Goal: Find specific page/section: Find specific page/section

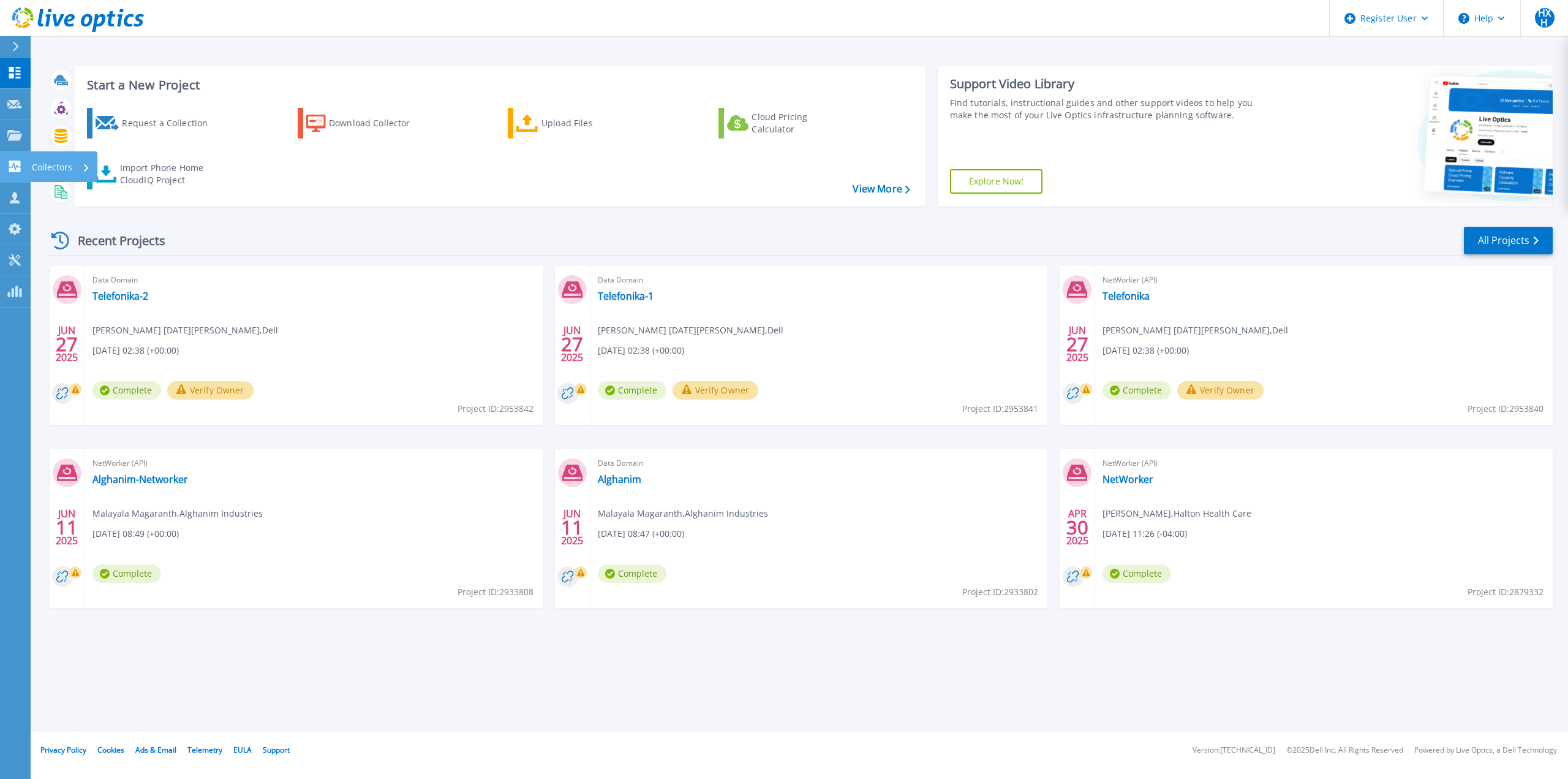
click at [21, 164] on icon at bounding box center [15, 166] width 15 height 11
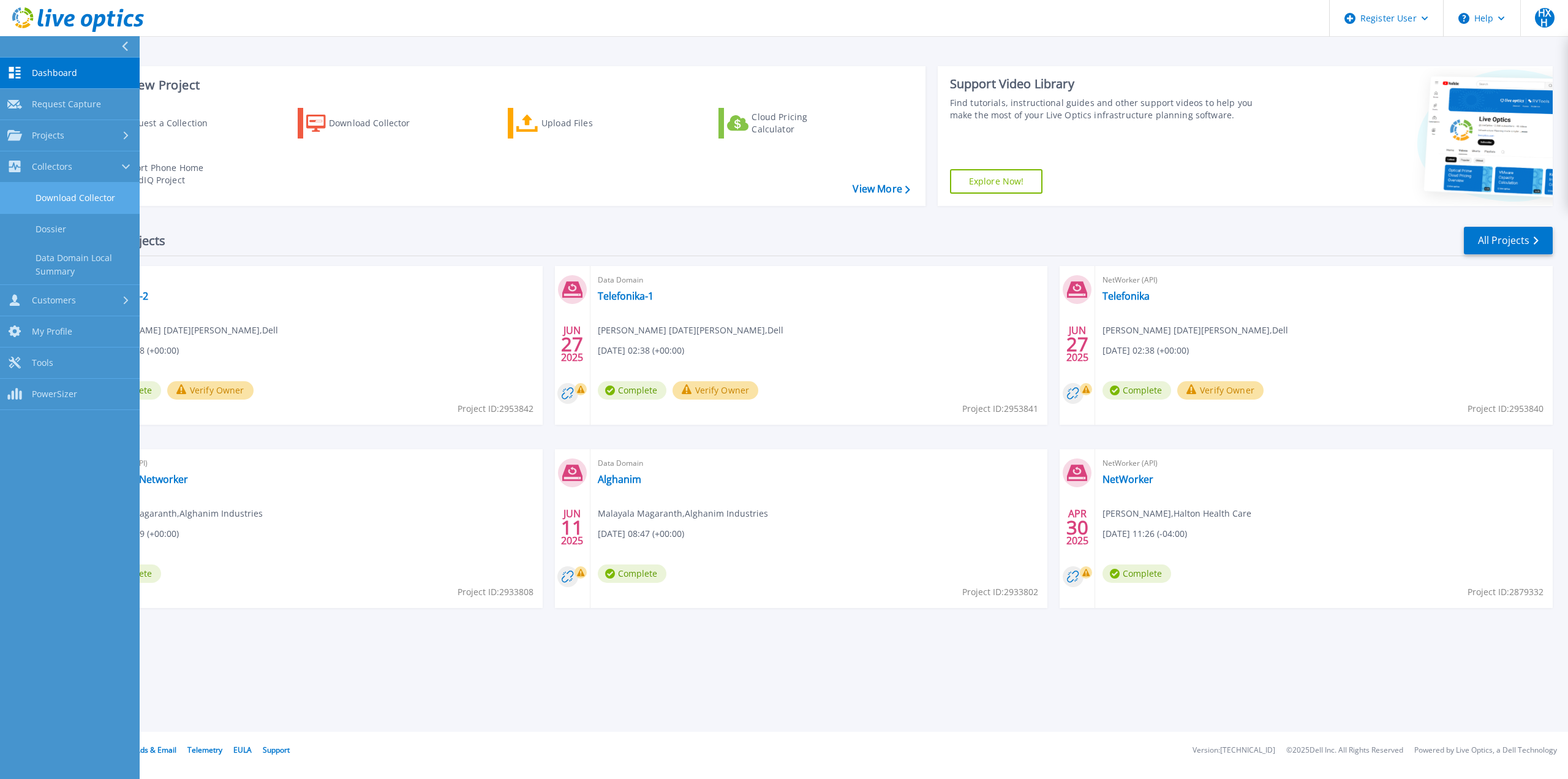
click at [33, 190] on link "Download Collector" at bounding box center [70, 198] width 140 height 31
click at [49, 130] on span "Projects" at bounding box center [48, 135] width 33 height 11
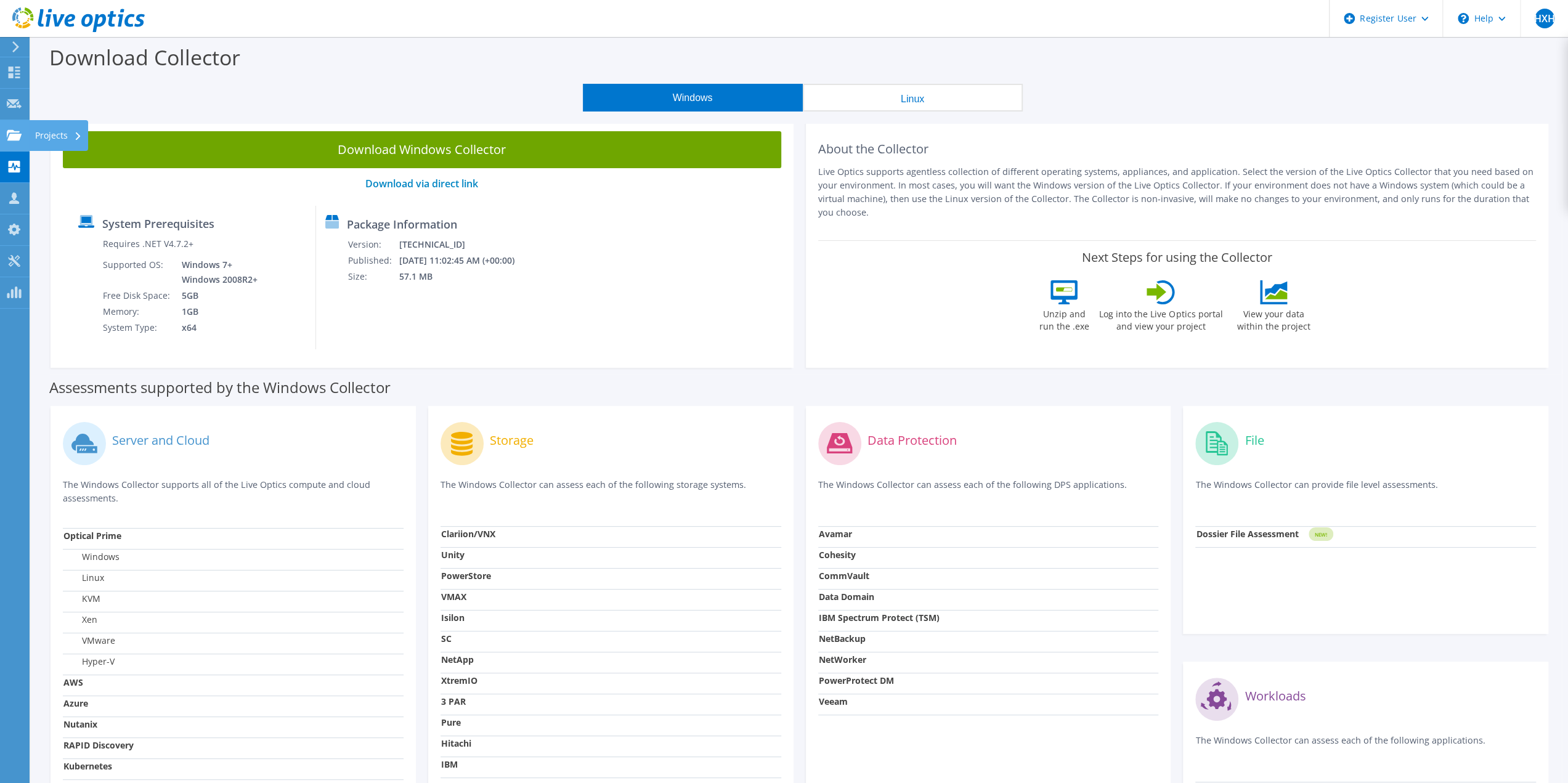
click at [17, 136] on use at bounding box center [14, 135] width 15 height 11
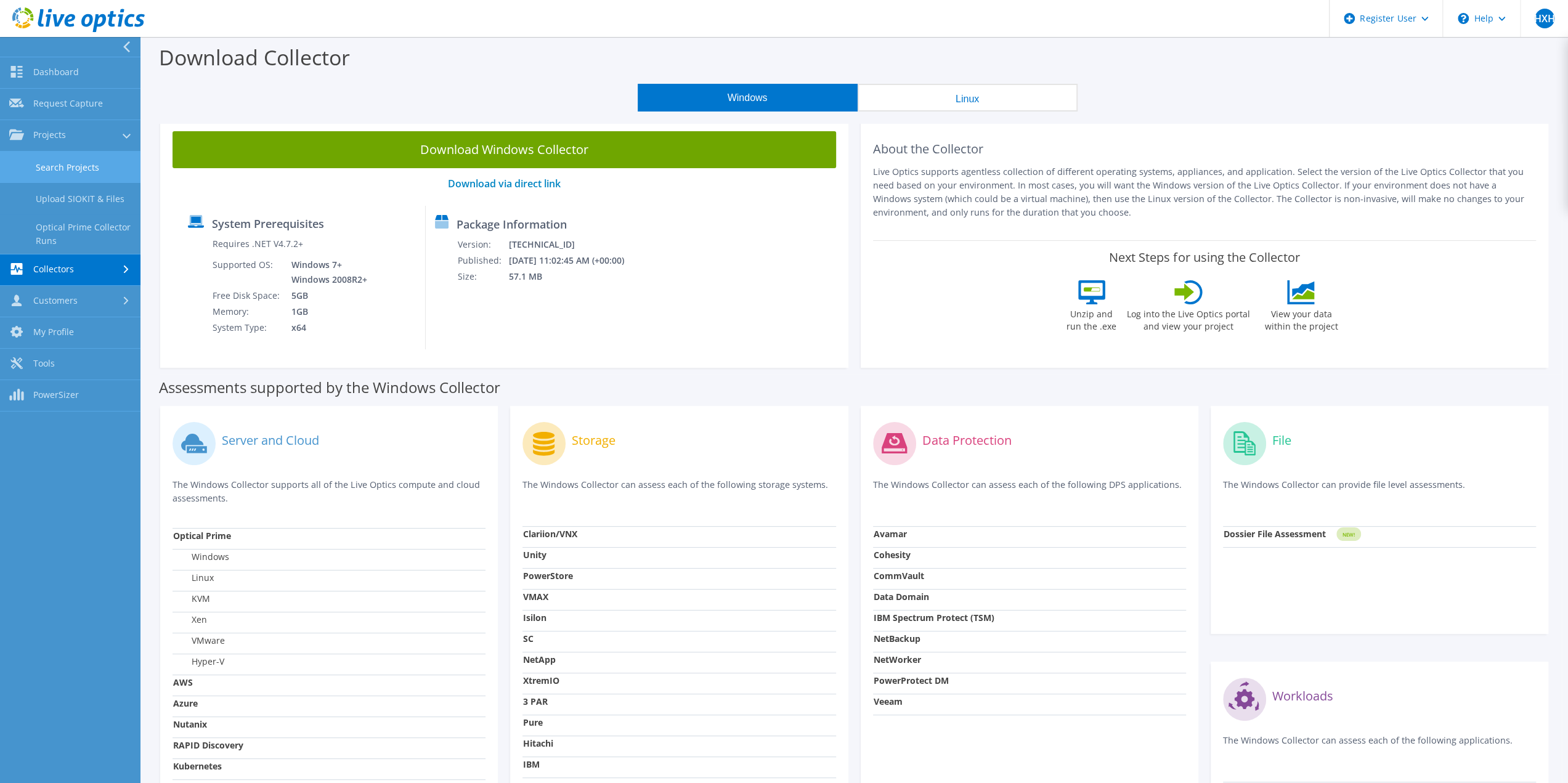
click at [52, 161] on link "Search Projects" at bounding box center [70, 167] width 141 height 31
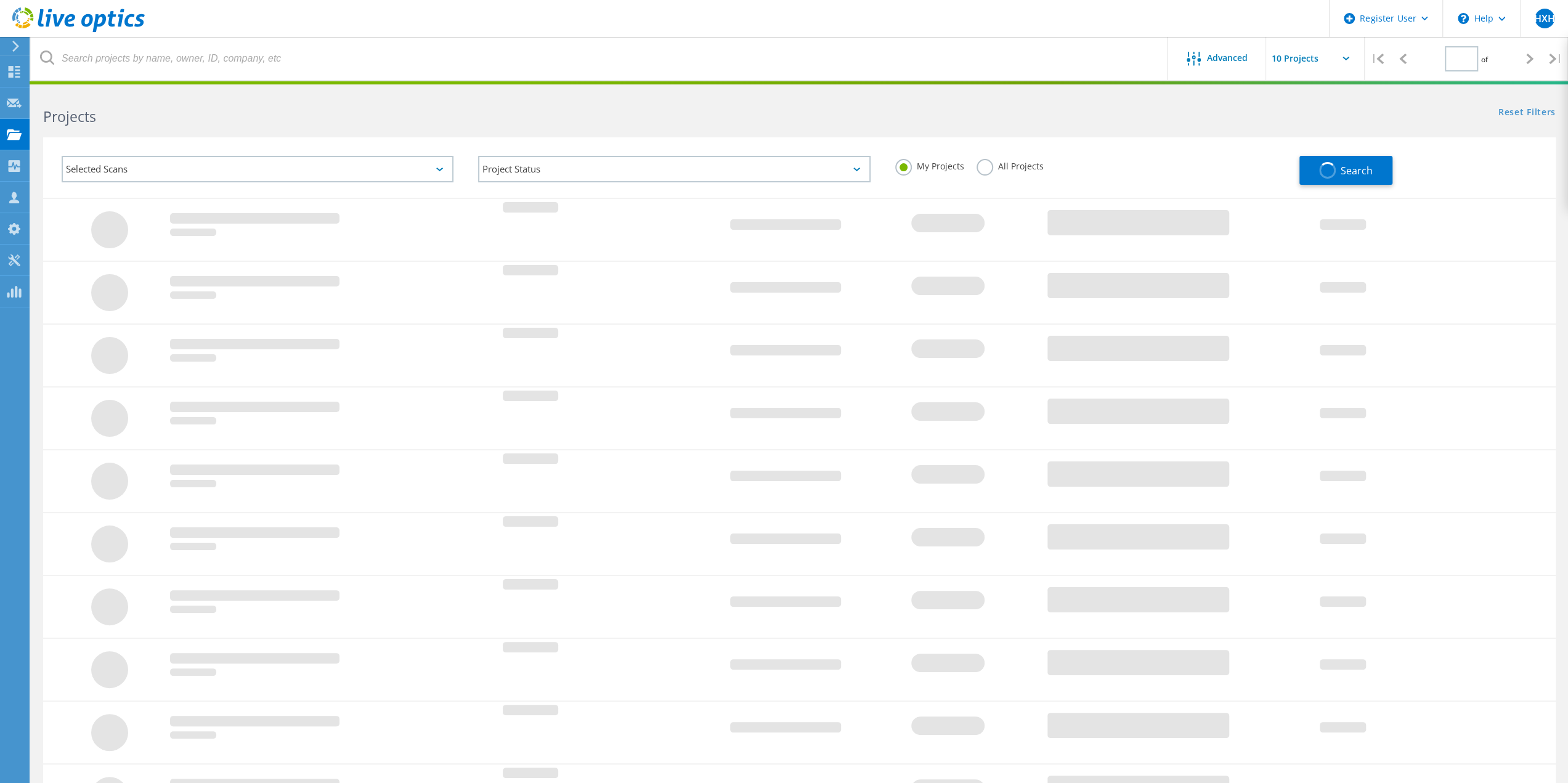
type input "1"
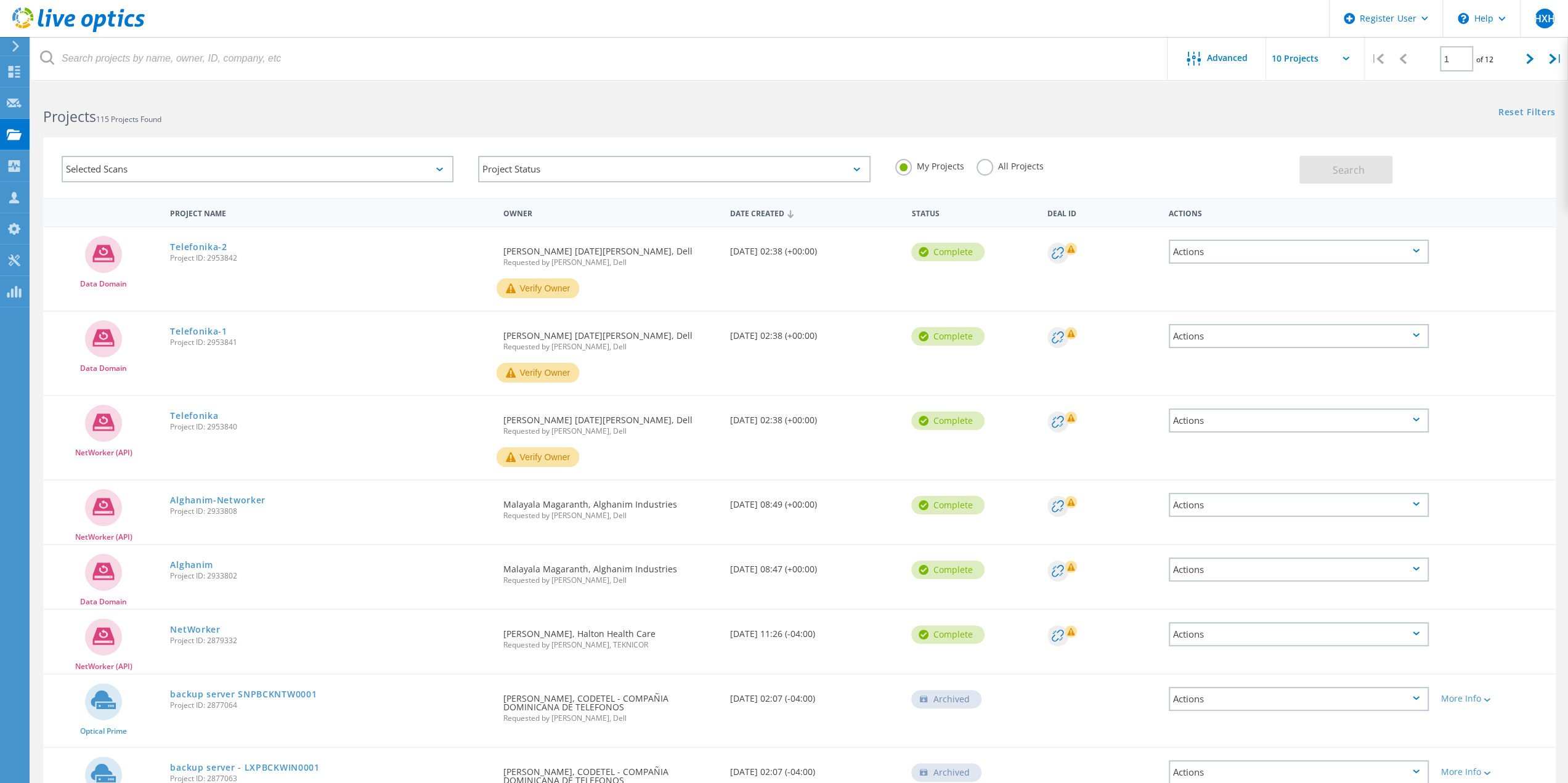
click at [986, 171] on label "All Projects" at bounding box center [1010, 164] width 67 height 11
click at [0, 0] on input "All Projects" at bounding box center [0, 0] width 0 height 0
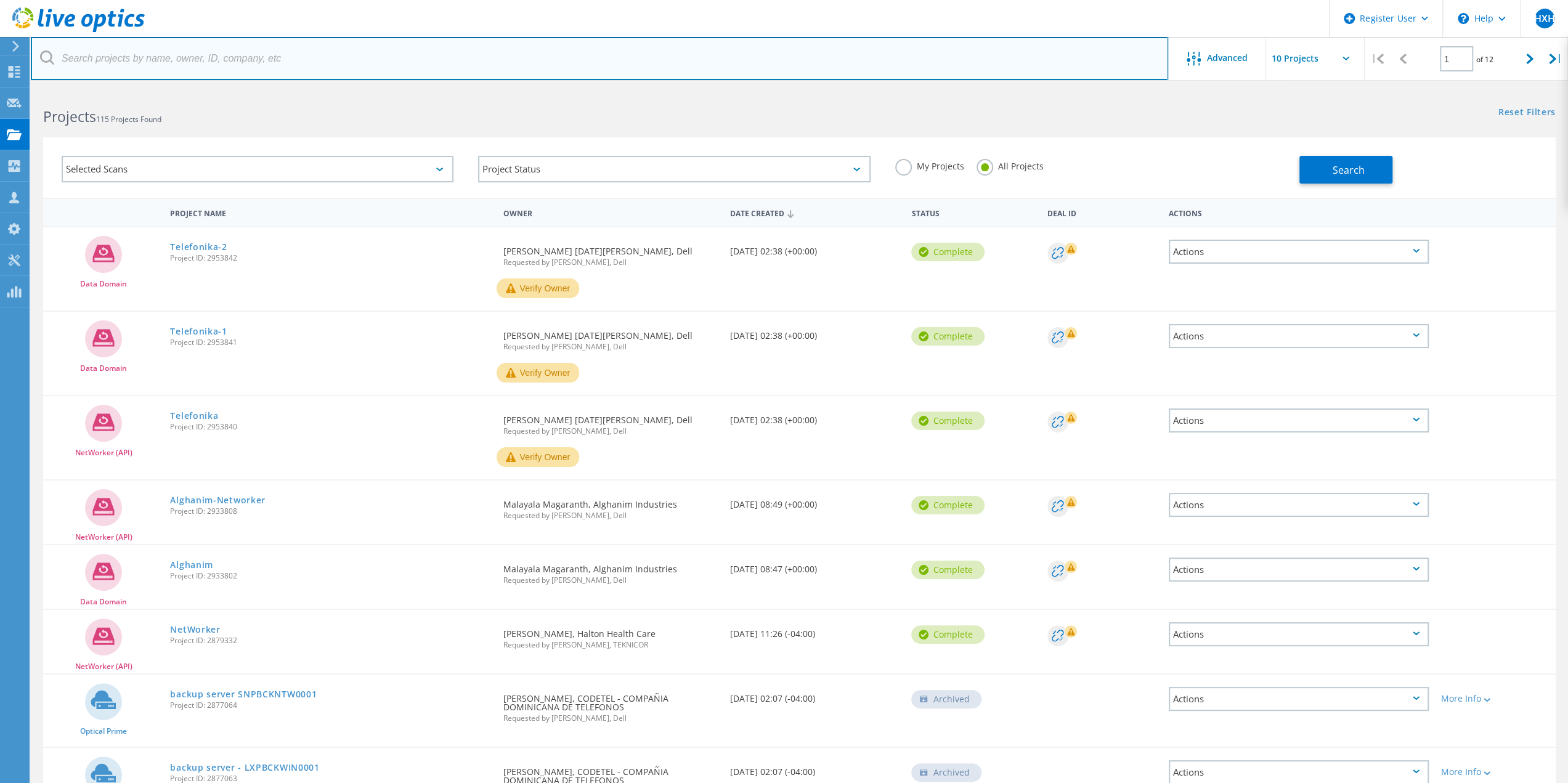
click at [117, 64] on input "text" at bounding box center [599, 58] width 1137 height 43
paste input "gbslobkpwp0017"
type input "gbslobkpwp0017"
